Goal: Find specific page/section: Find specific page/section

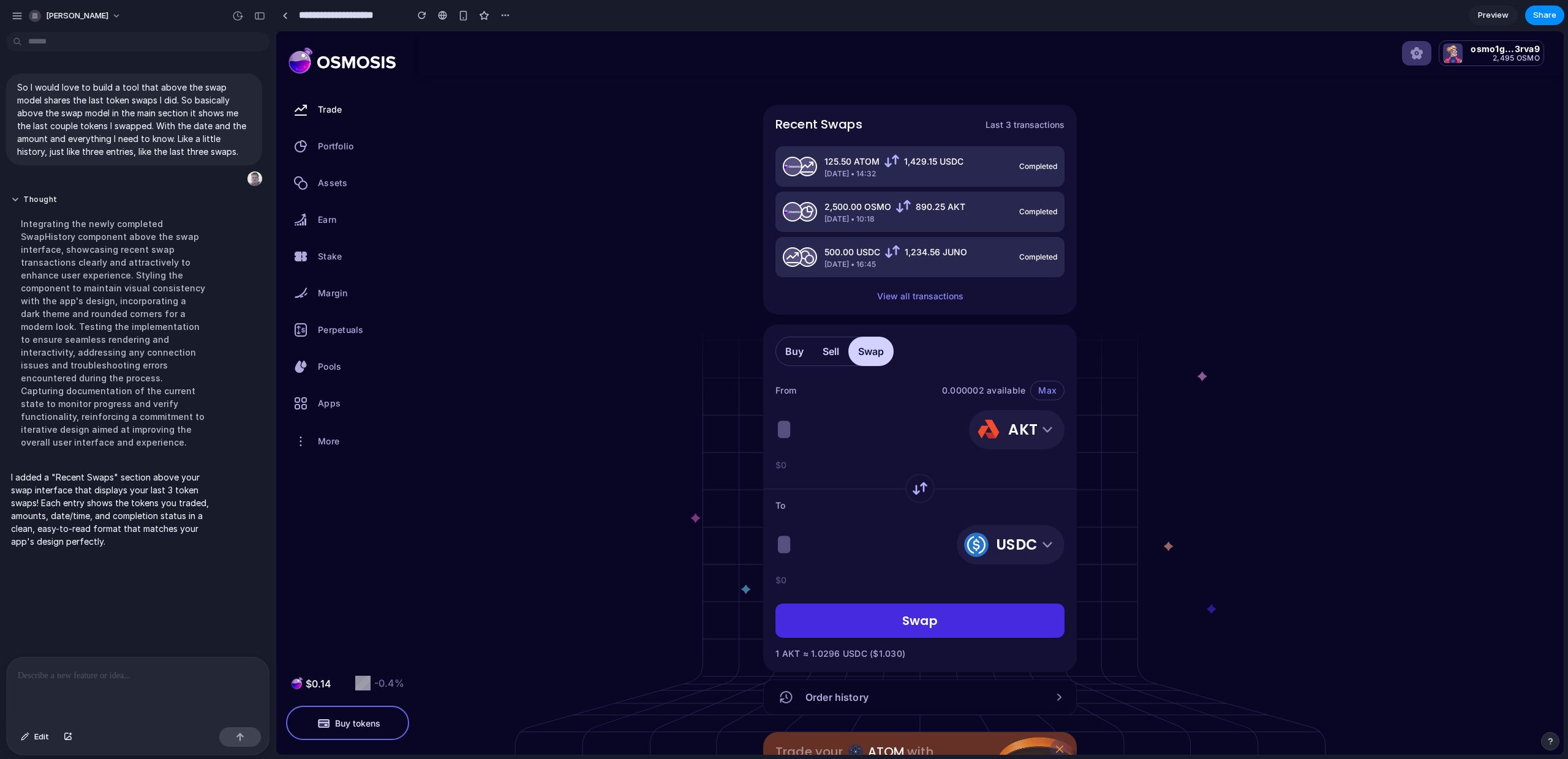
click at [665, 299] on div "Recent Swaps Last 3 transactions 125.50 ATOM 1,429.15 USDC Dec 15, 2024 • 14:32…" at bounding box center [920, 425] width 1287 height 660
click at [857, 172] on span "Dec 15, 2024 • 14:32" at bounding box center [894, 174] width 139 height 11
drag, startPoint x: 860, startPoint y: 171, endPoint x: 915, endPoint y: 169, distance: 55.0
click at [864, 171] on span "Dec 15, 2024 • 14:32" at bounding box center [894, 174] width 139 height 11
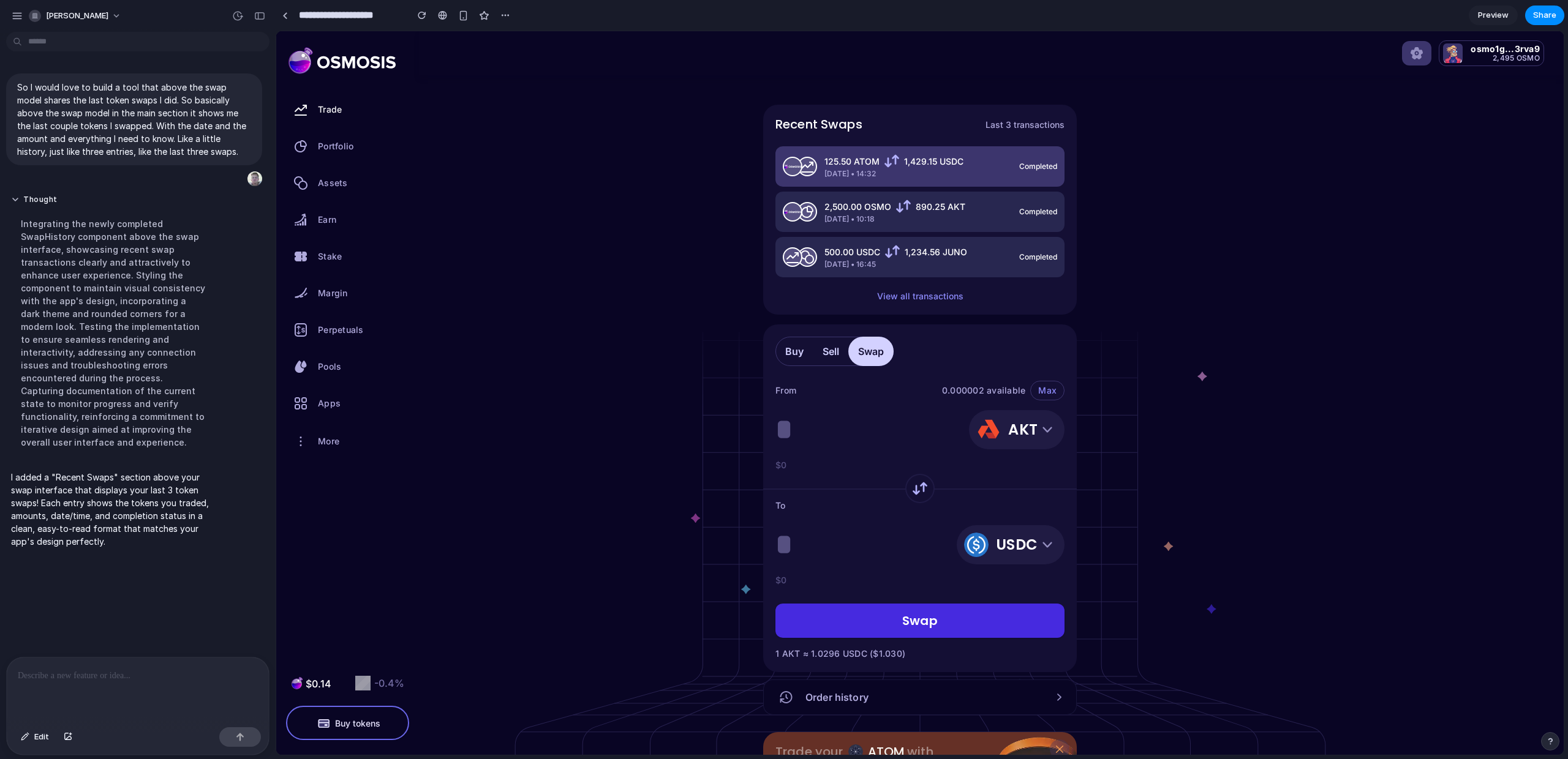
click at [976, 160] on div "125.50 ATOM 1,429.15 USDC Dec 15, 2024 • 14:32 completed" at bounding box center [920, 167] width 289 height 40
click at [974, 160] on div "125.50 ATOM 1,429.15 USDC Dec 15, 2024 • 14:32 completed" at bounding box center [920, 167] width 289 height 40
click at [894, 160] on icon at bounding box center [891, 160] width 14 height 14
drag, startPoint x: 894, startPoint y: 160, endPoint x: 982, endPoint y: 166, distance: 88.2
click at [899, 162] on div "125.50 ATOM 1,429.15 USDC" at bounding box center [894, 160] width 139 height 14
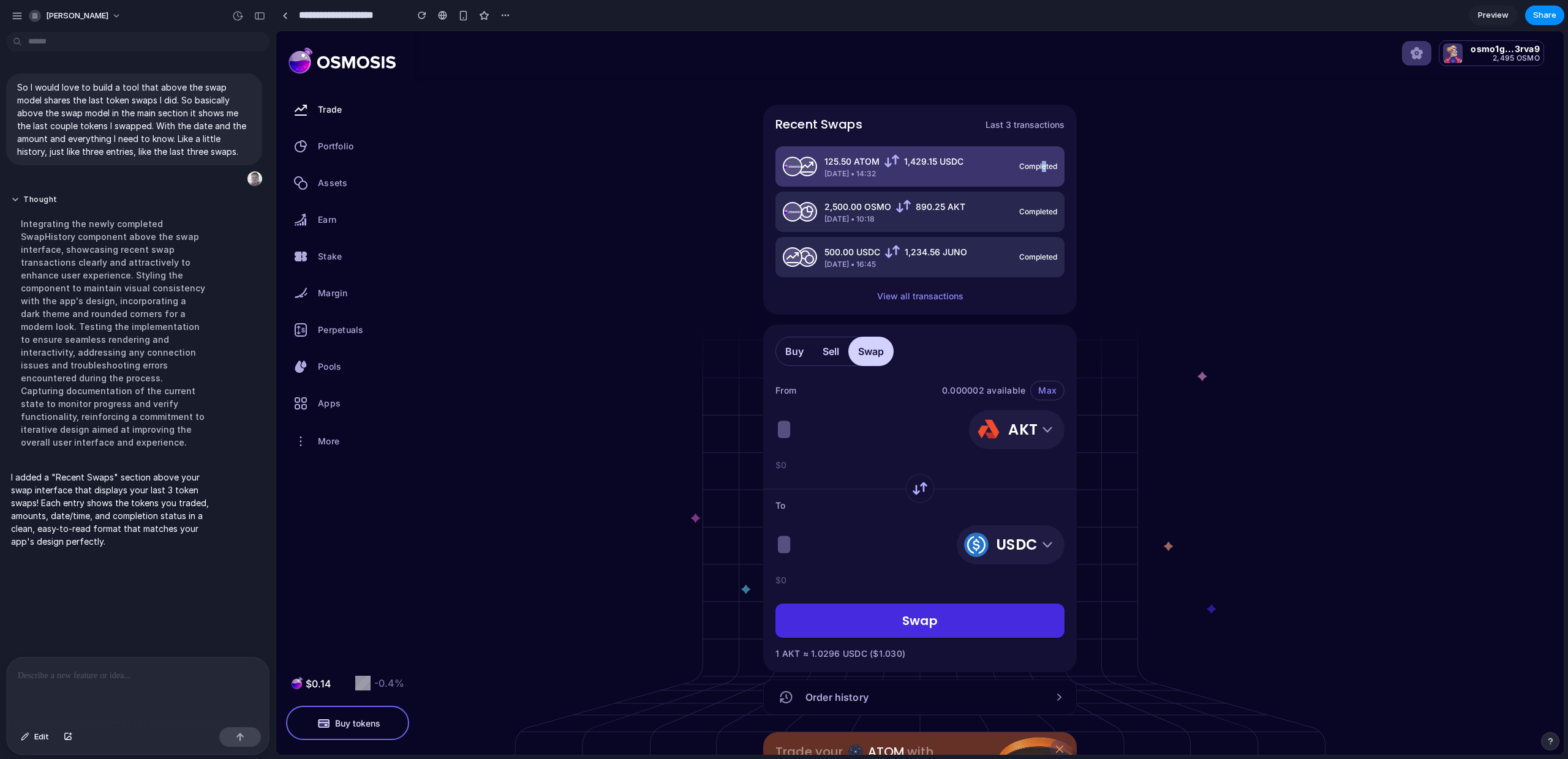
click at [1043, 165] on span "completed" at bounding box center [1038, 167] width 38 height 11
click at [1044, 165] on span "completed" at bounding box center [1038, 167] width 38 height 11
click at [1158, 138] on div "Recent Swaps Last 3 transactions 125.50 ATOM 1,429.15 USDC Dec 15, 2024 • 14:32…" at bounding box center [920, 425] width 1287 height 660
